Goal: Check status: Check status

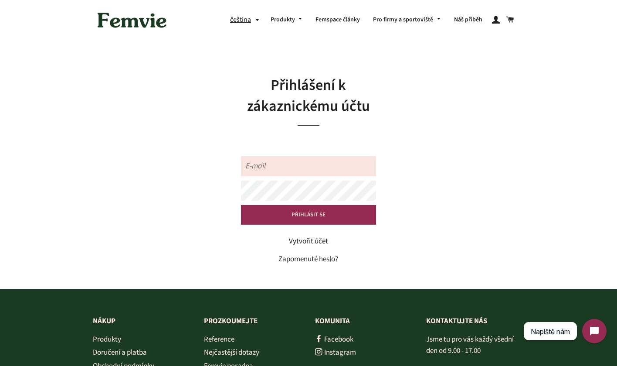
type input "nelinecka00@seznam.cz"
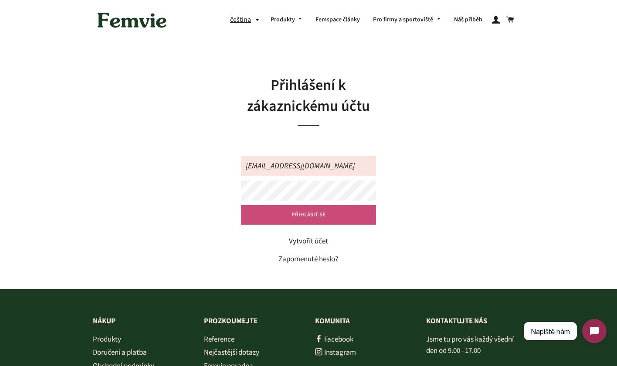
click at [284, 218] on input "PŘIHLÁSIT SE" at bounding box center [308, 214] width 135 height 19
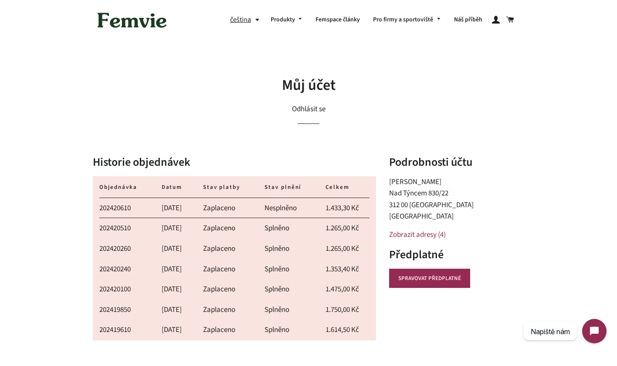
click at [117, 204] on link "202420610" at bounding box center [114, 208] width 31 height 10
